Goal: Information Seeking & Learning: Check status

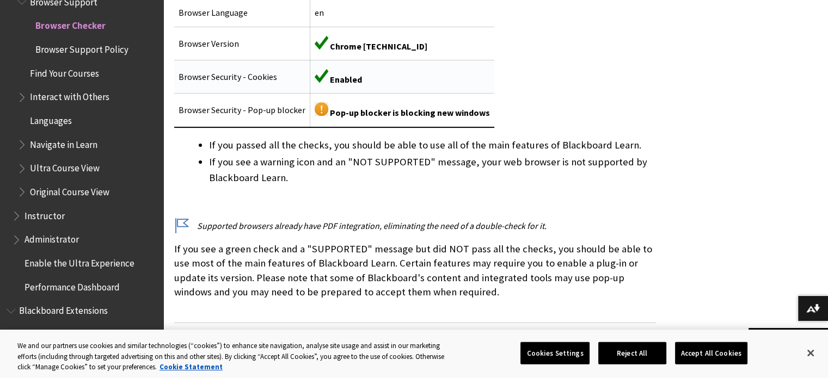
scroll to position [381, 0]
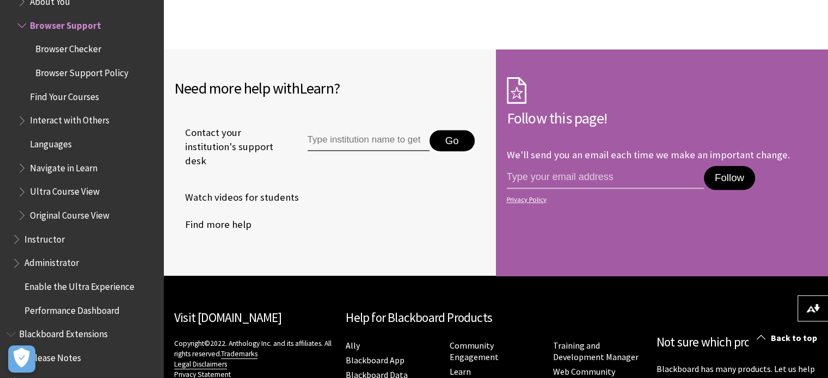
scroll to position [1307, 0]
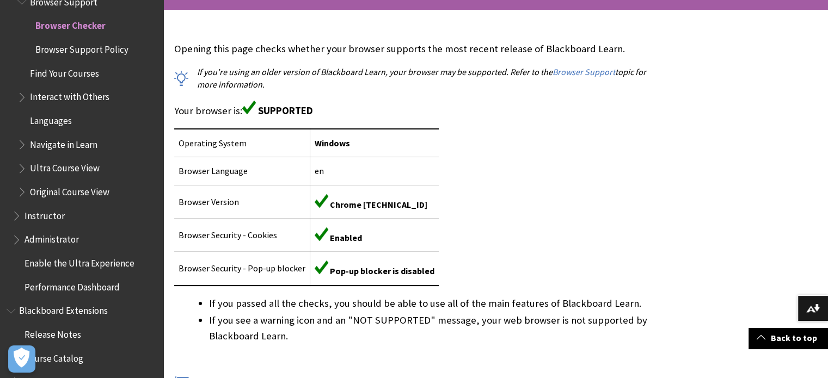
scroll to position [381, 0]
